Goal: Transaction & Acquisition: Book appointment/travel/reservation

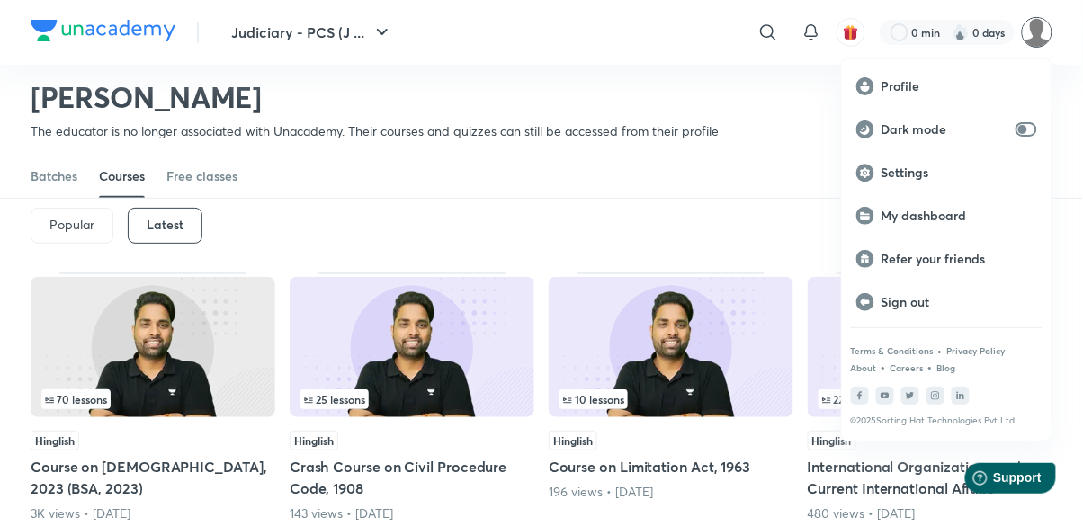
click at [953, 214] on p "My dashboard" at bounding box center [960, 216] width 156 height 16
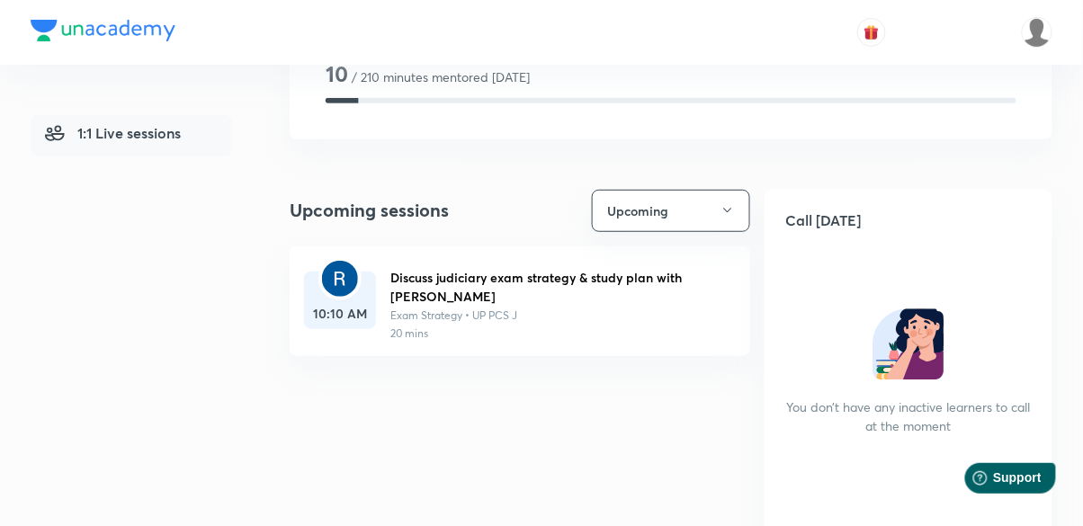
click at [349, 299] on div "10:10 AM" at bounding box center [340, 301] width 72 height 58
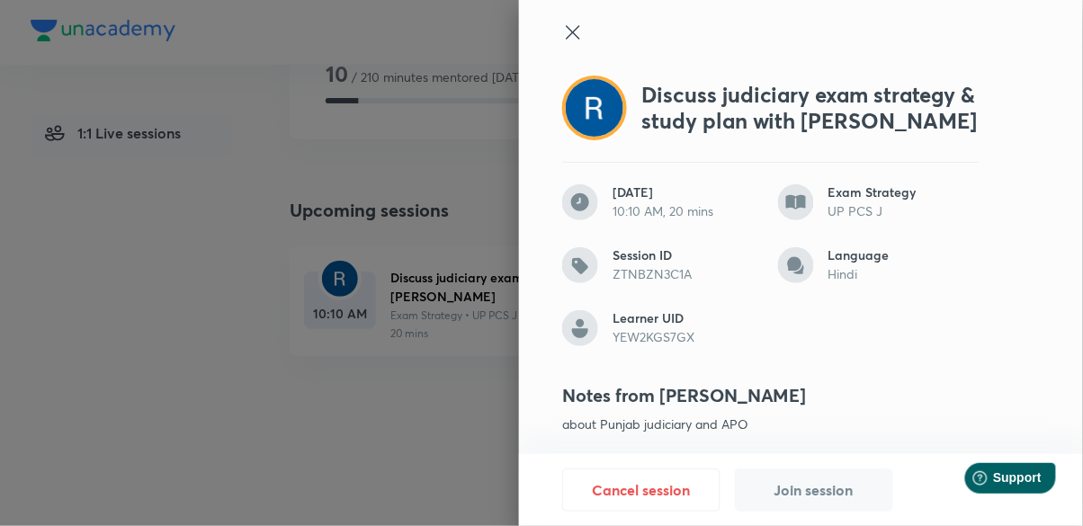
click at [582, 31] on icon at bounding box center [573, 33] width 22 height 22
